Goal: Task Accomplishment & Management: Manage account settings

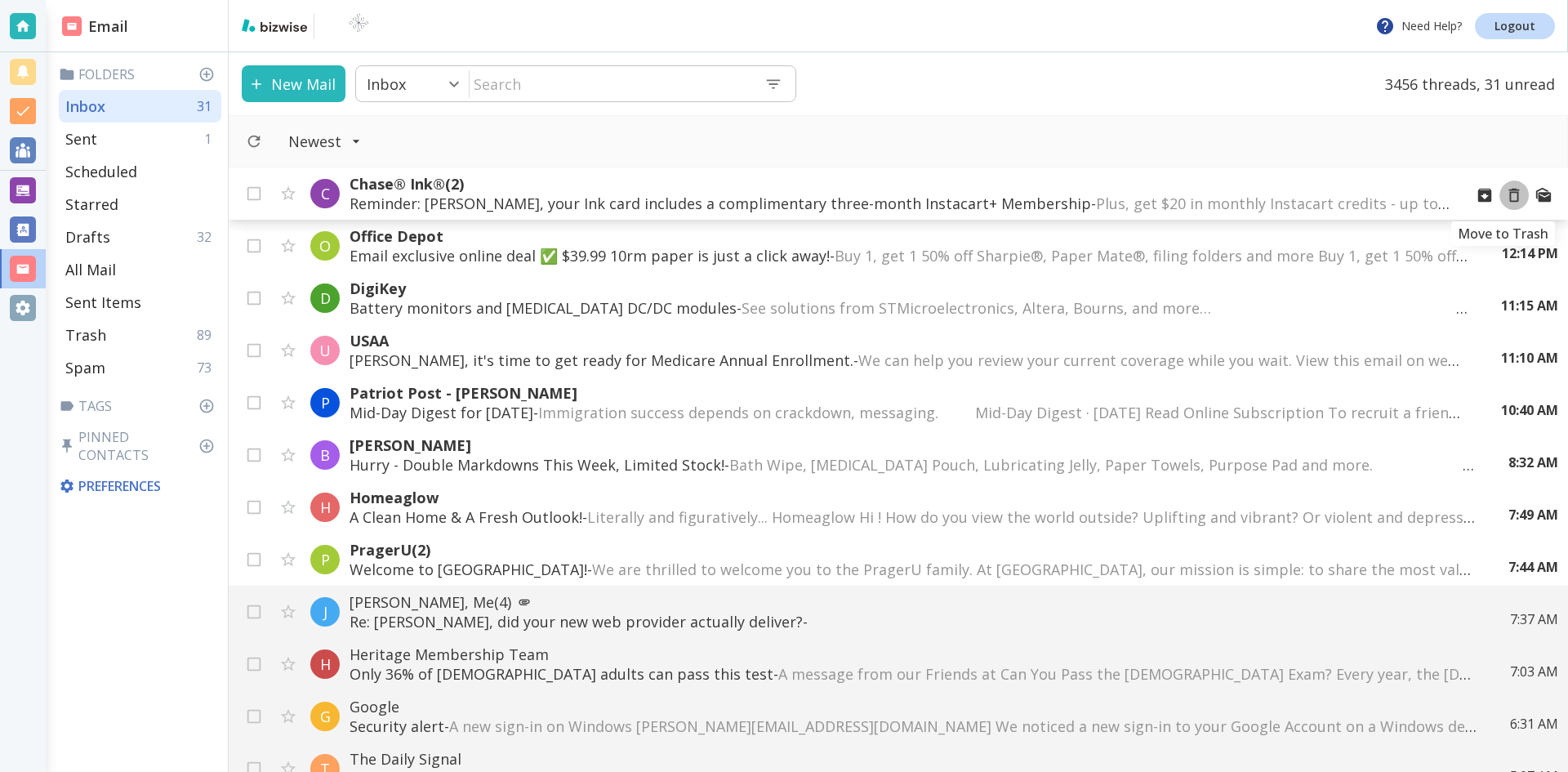
click at [1505, 194] on icon "Move to Trash" at bounding box center [1515, 195] width 18 height 18
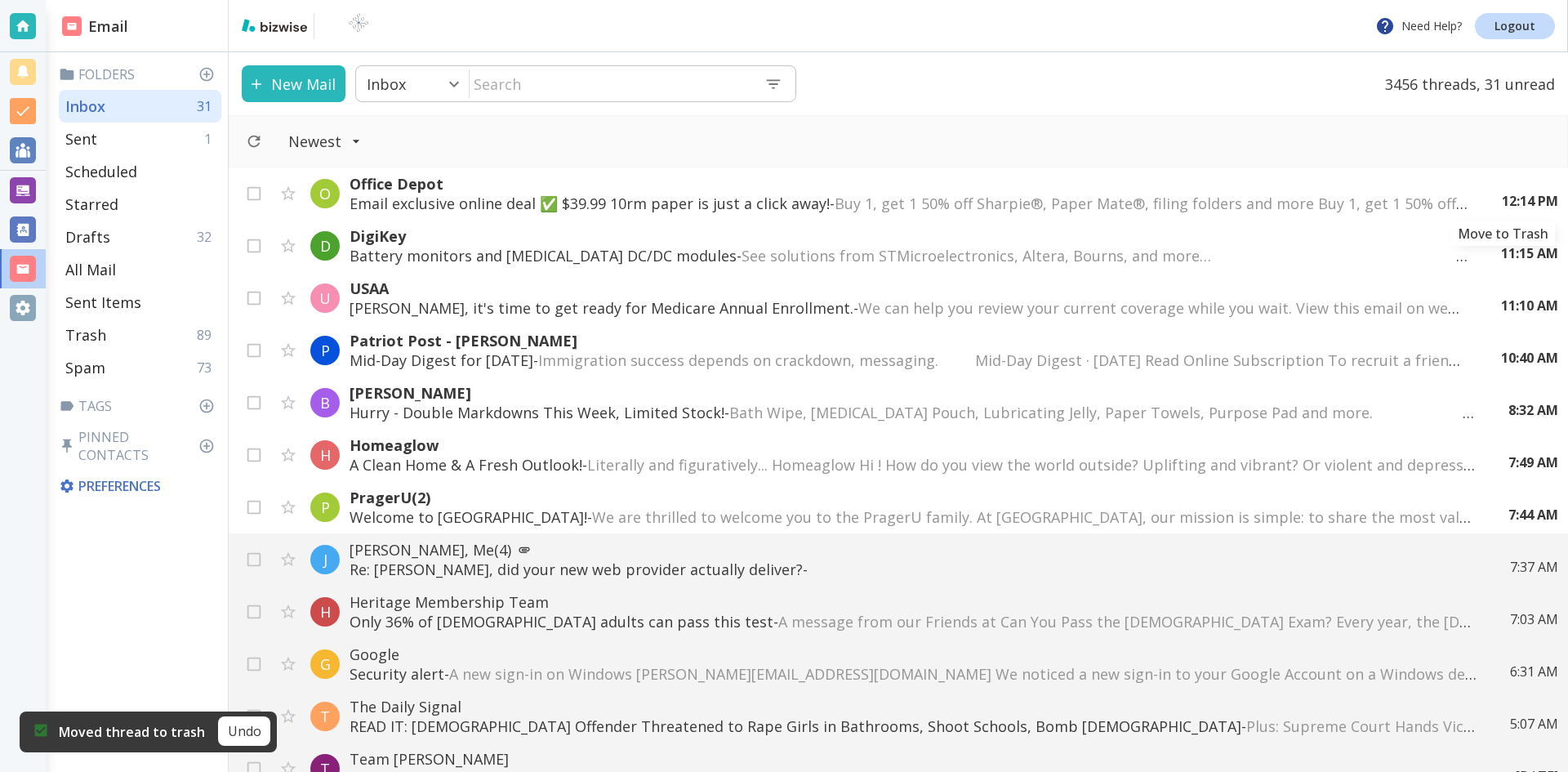
click at [0, 0] on icon "Move to Trash" at bounding box center [0, 0] width 0 height 0
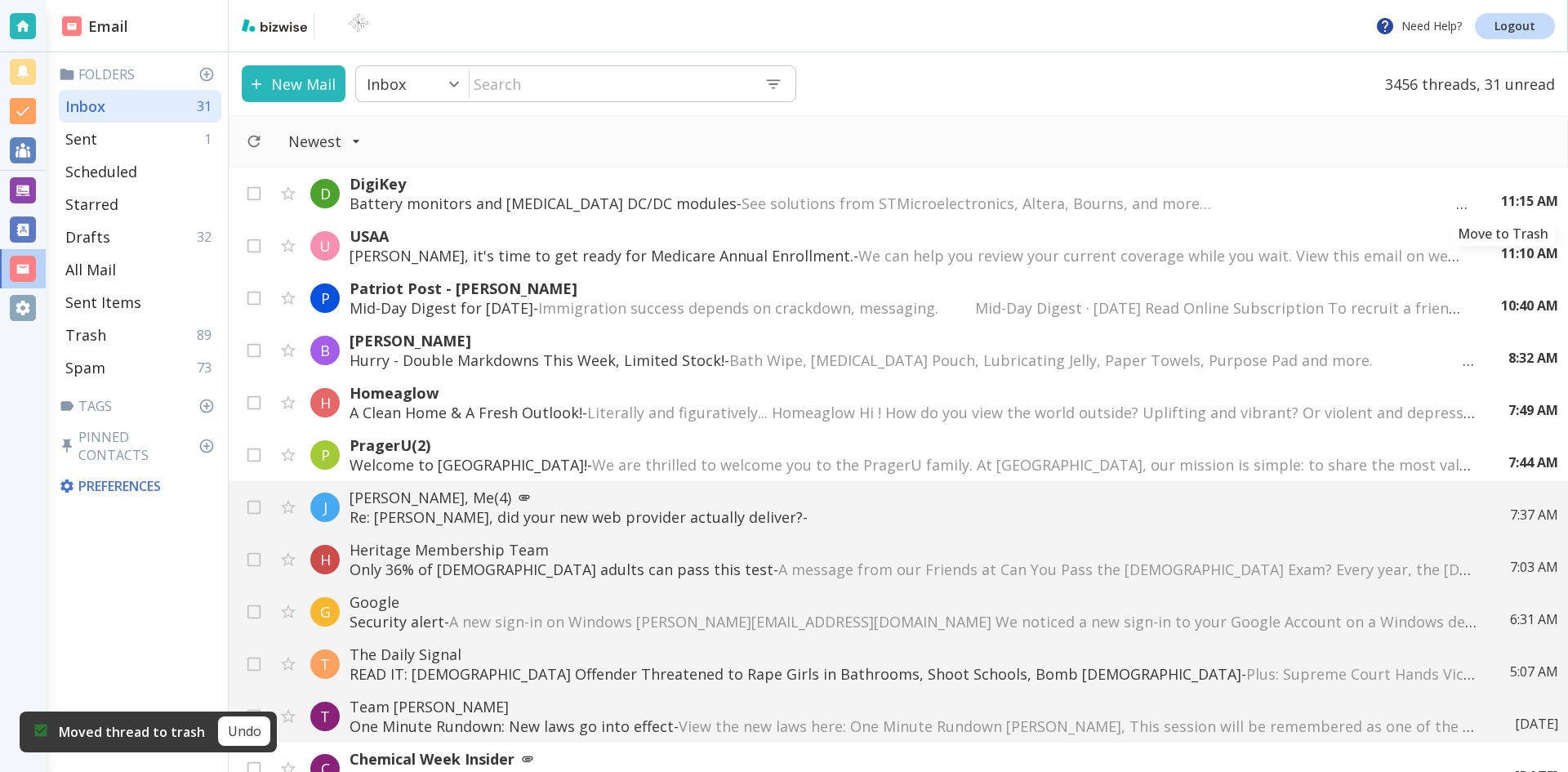
click at [0, 0] on icon "Move to Trash" at bounding box center [0, 0] width 0 height 0
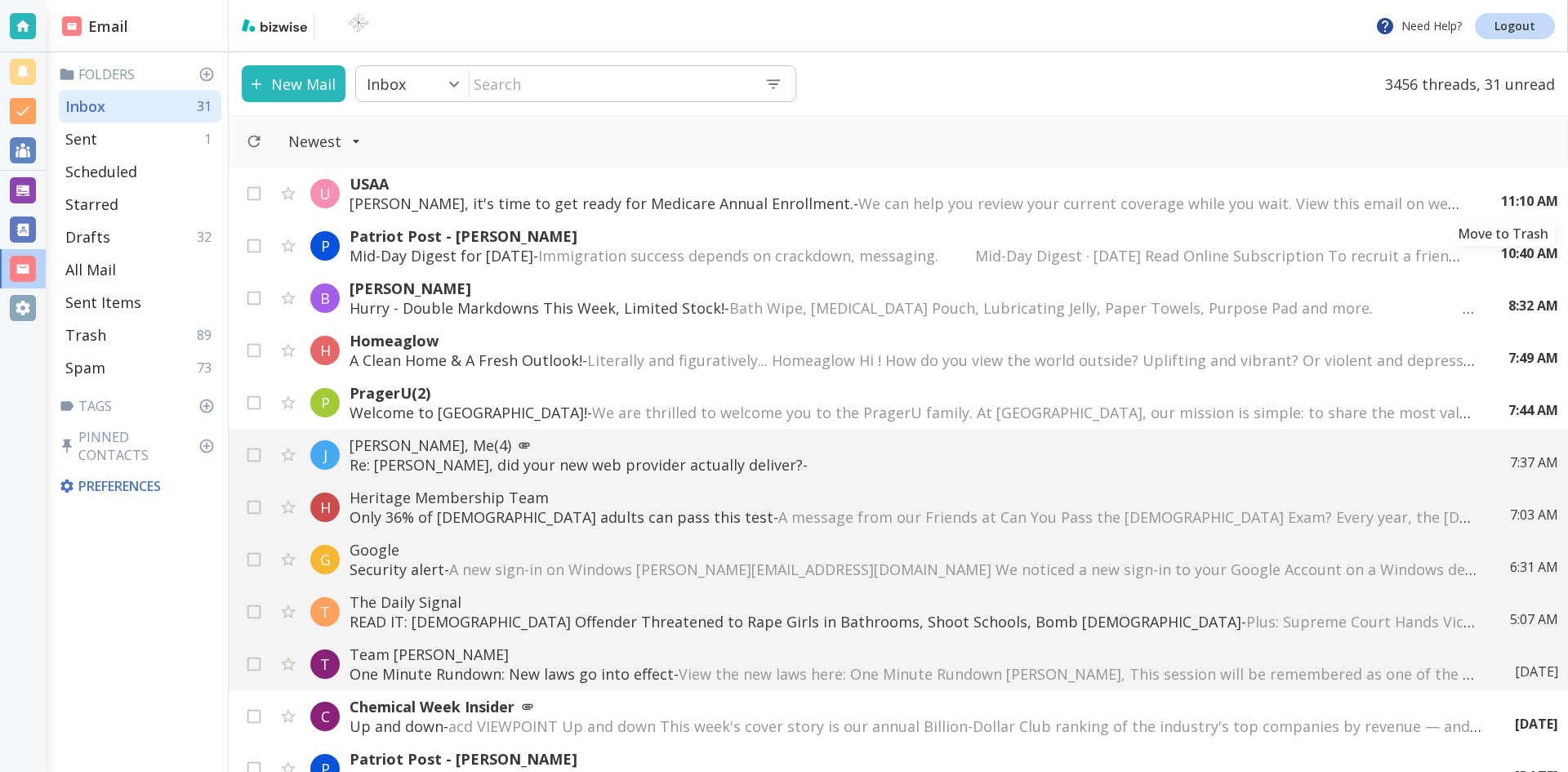
click at [1502, 194] on div "11:10 AM" at bounding box center [1523, 201] width 70 height 18
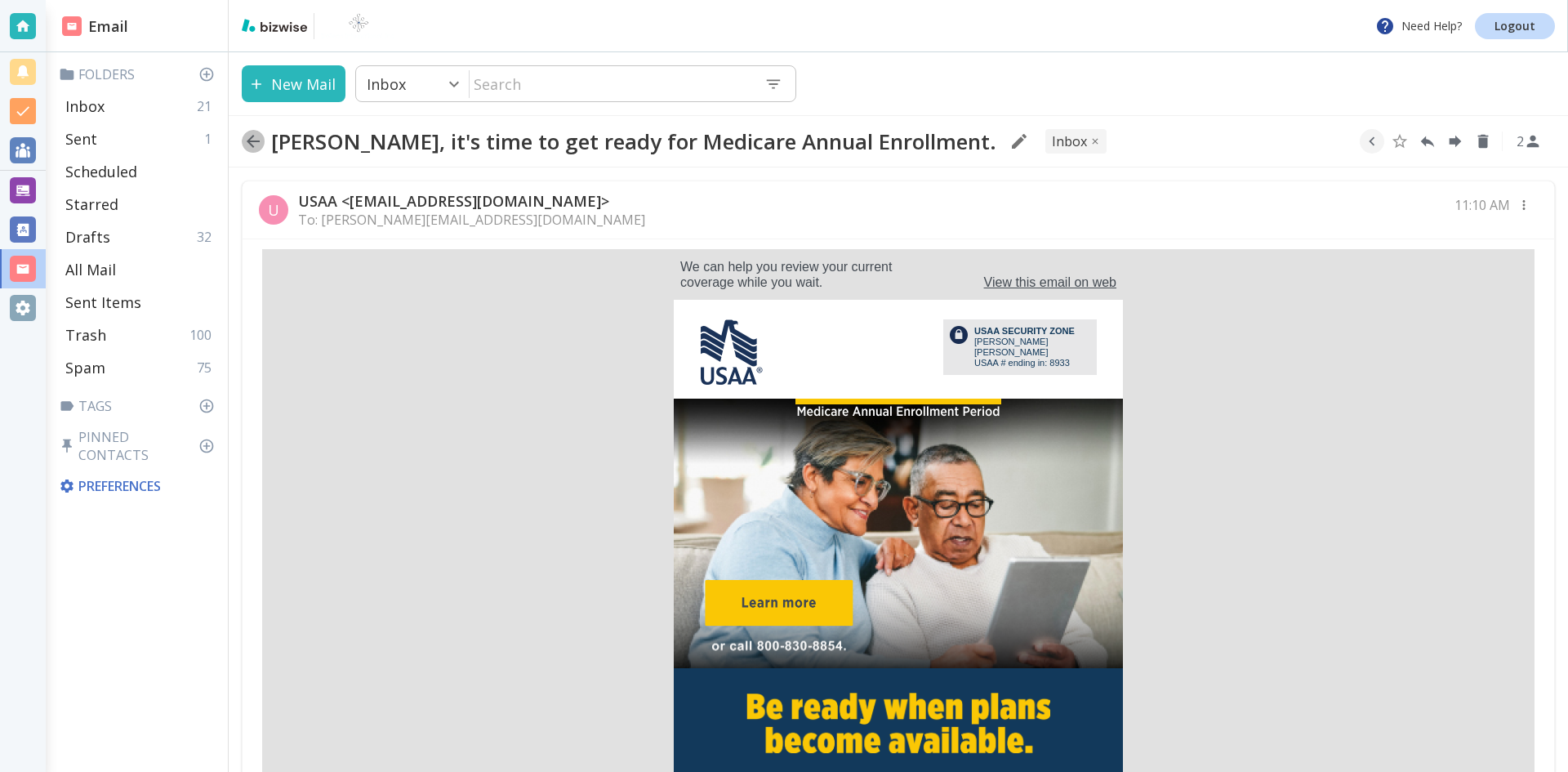
click at [252, 137] on icon "button" at bounding box center [254, 141] width 13 height 13
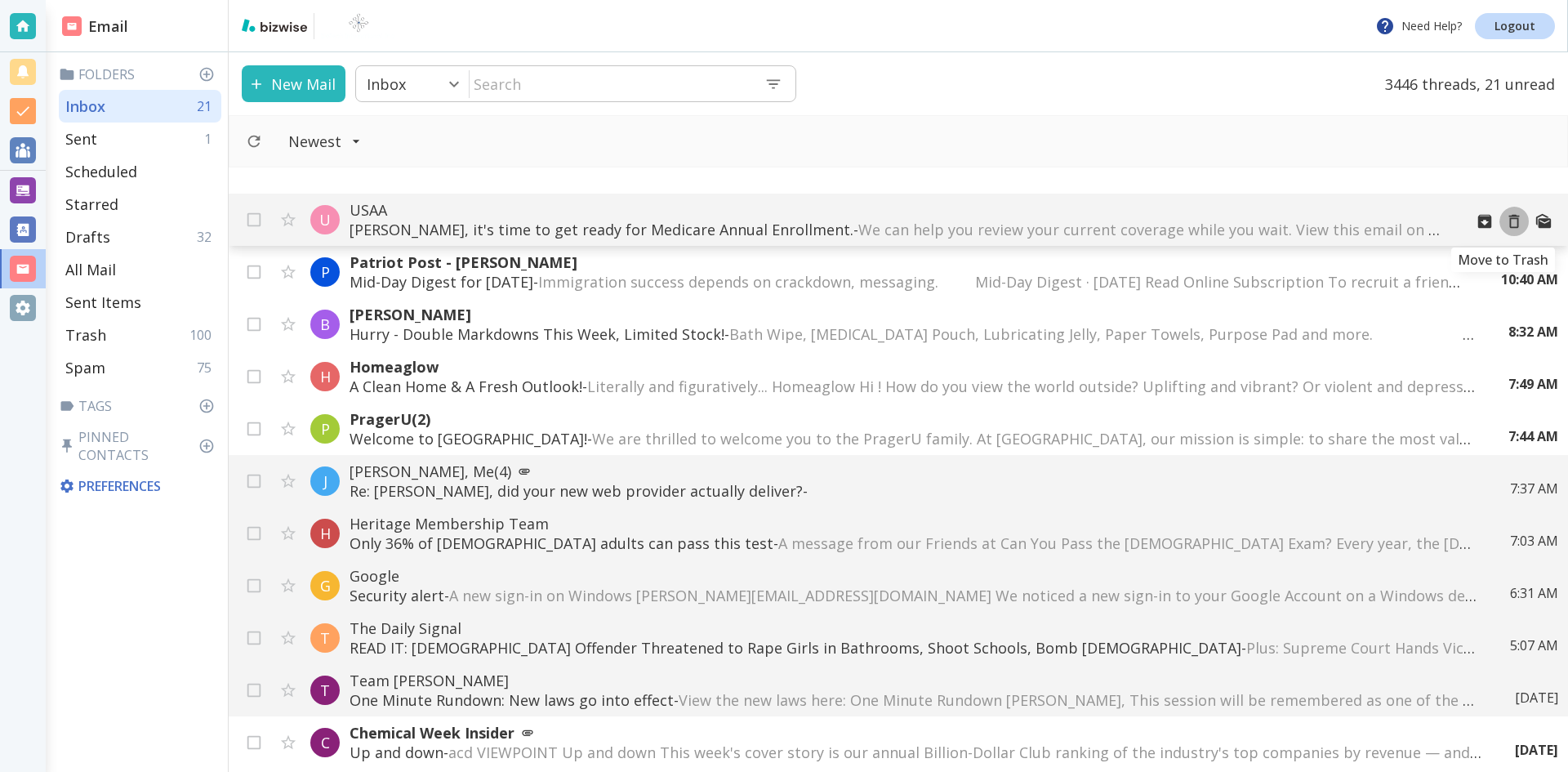
click at [1505, 219] on icon "Move to Trash" at bounding box center [1515, 221] width 18 height 18
